Goal: Task Accomplishment & Management: Use online tool/utility

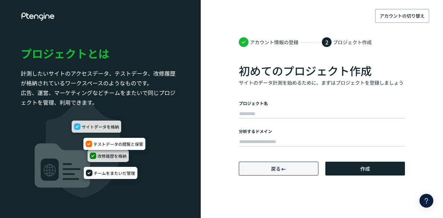
click at [271, 166] on span "戻る" at bounding box center [276, 168] width 10 height 7
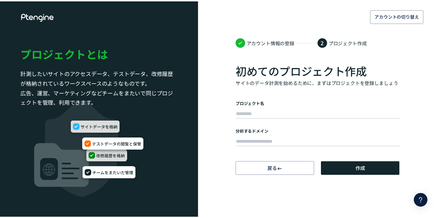
scroll to position [22, 0]
